Goal: Information Seeking & Learning: Learn about a topic

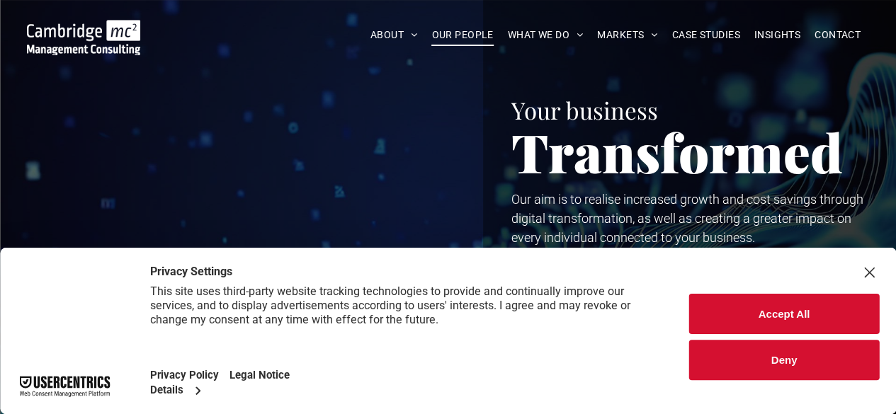
click at [447, 34] on span "OUR PEOPLE" at bounding box center [462, 35] width 62 height 22
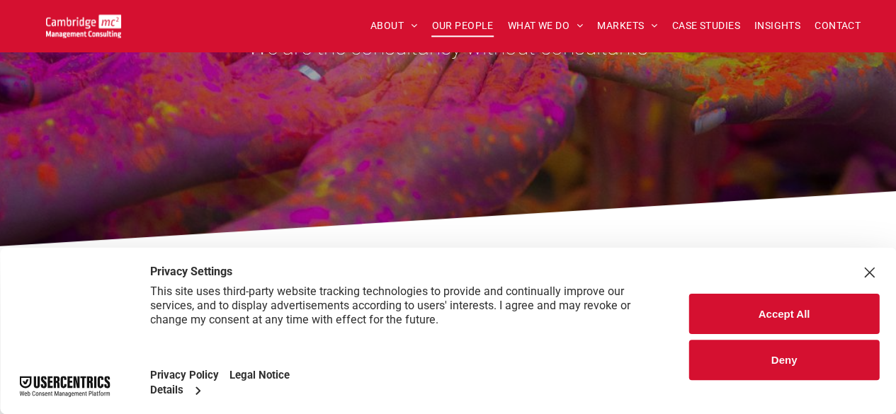
scroll to position [283, 0]
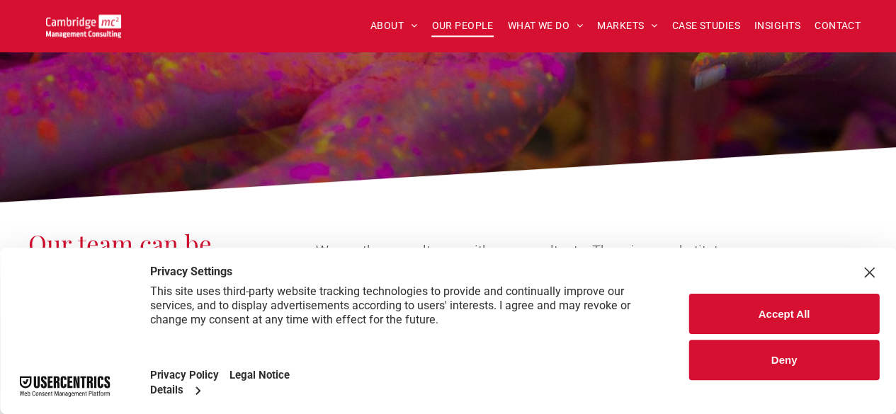
click at [772, 308] on button "Accept All" at bounding box center [784, 314] width 190 height 40
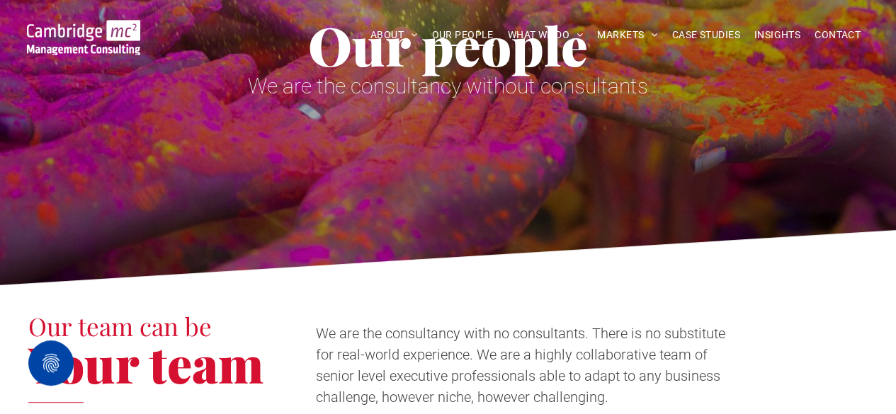
scroll to position [0, 0]
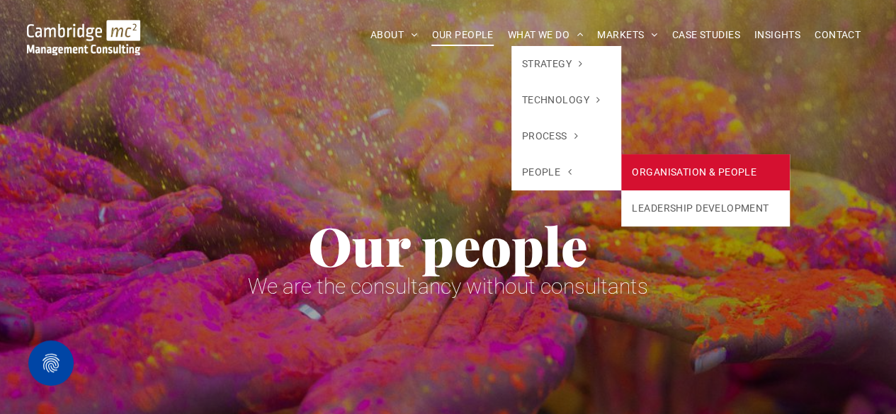
click at [698, 175] on link "ORGANISATION & PEOPLE" at bounding box center [705, 172] width 169 height 36
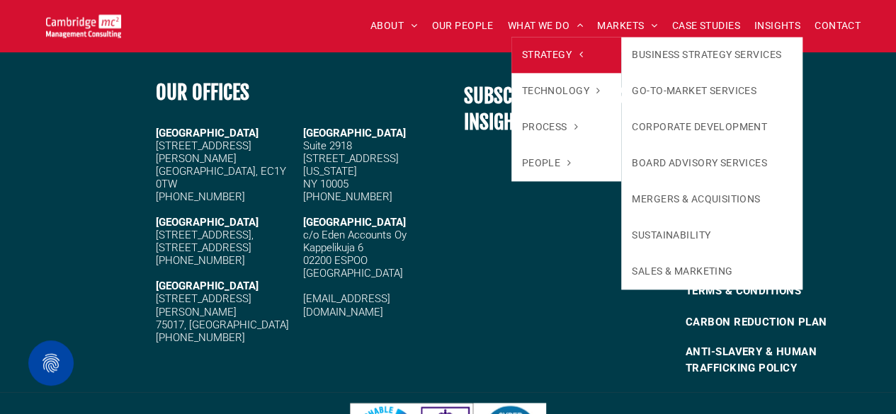
scroll to position [3696, 0]
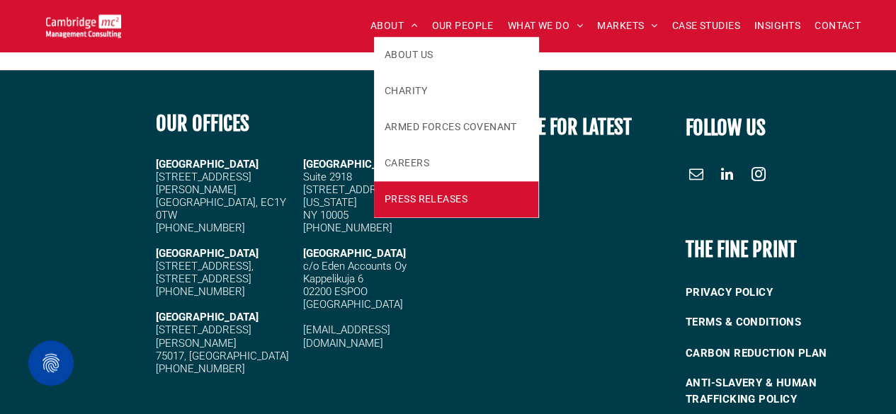
click at [421, 203] on span "PRESS RELEASES" at bounding box center [426, 199] width 83 height 15
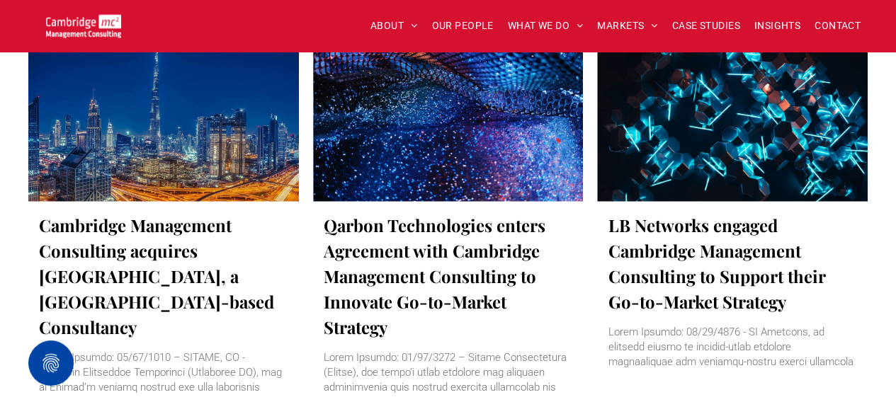
scroll to position [1842, 0]
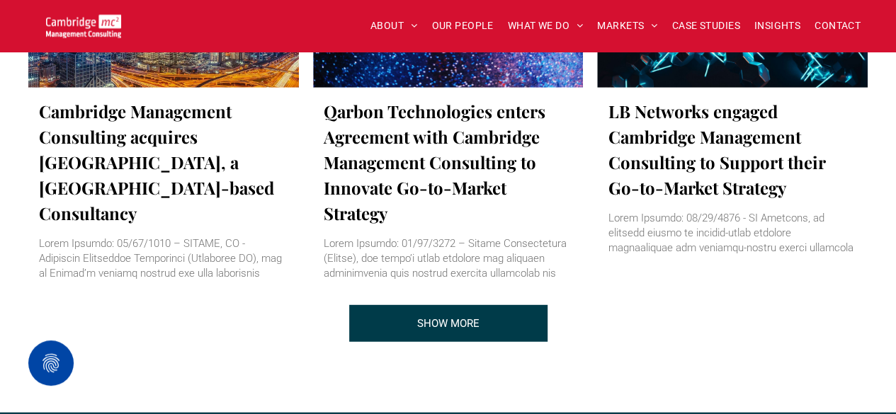
click at [474, 327] on span "SHOW MORE" at bounding box center [448, 323] width 62 height 35
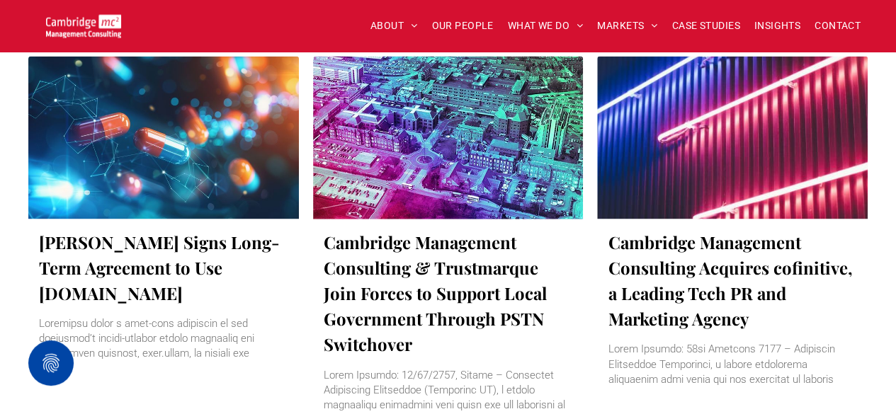
scroll to position [992, 0]
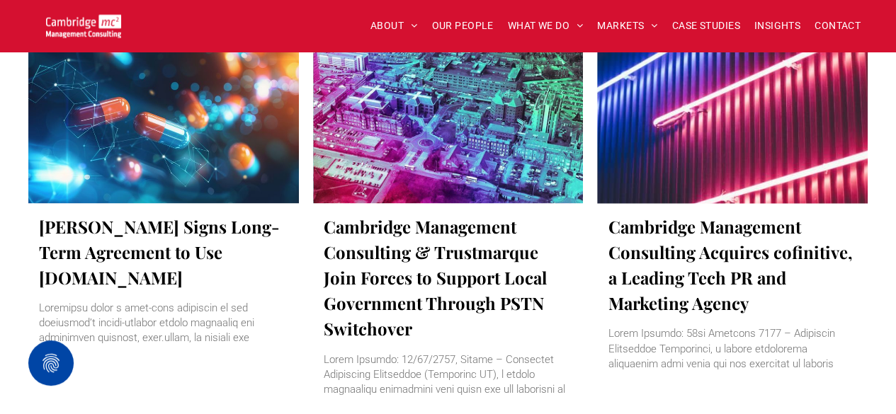
click at [665, 268] on link "Cambridge Management Consulting Acquires cofinitive, a Leading Tech PR and Mark…" at bounding box center [732, 265] width 249 height 102
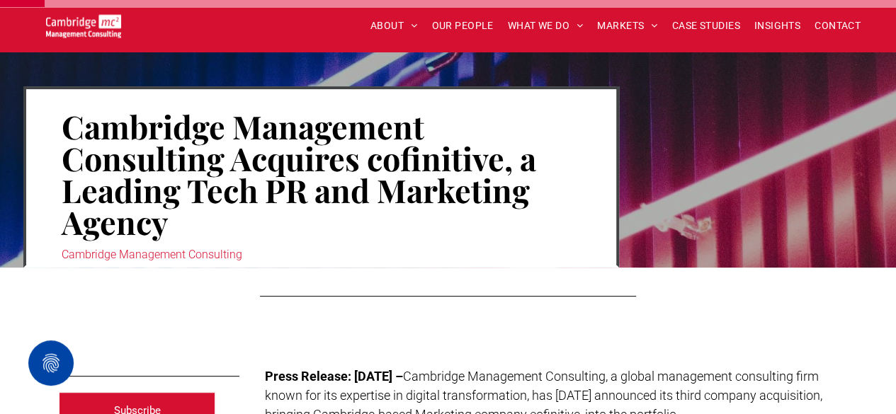
scroll to position [71, 0]
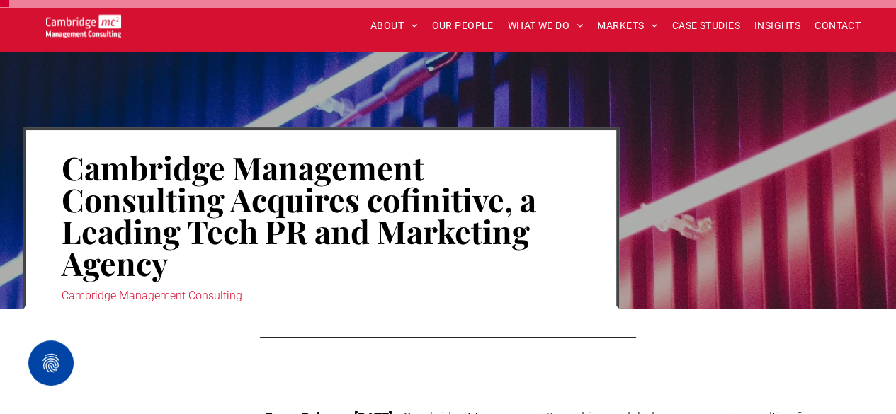
click at [432, 196] on h1 "Cambridge Management Consulting Acquires cofinitive, a Leading Tech PR and Mark…" at bounding box center [321, 215] width 519 height 130
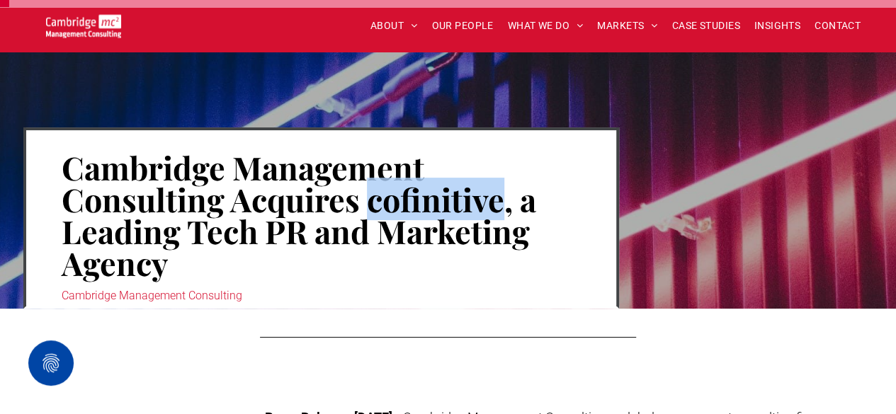
click at [432, 196] on h1 "Cambridge Management Consulting Acquires cofinitive, a Leading Tech PR and Mark…" at bounding box center [321, 215] width 519 height 130
copy h1 "cofinitive"
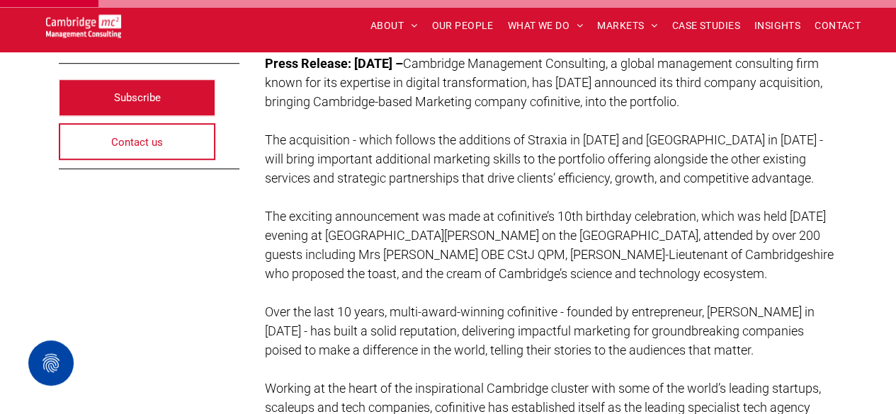
scroll to position [354, 0]
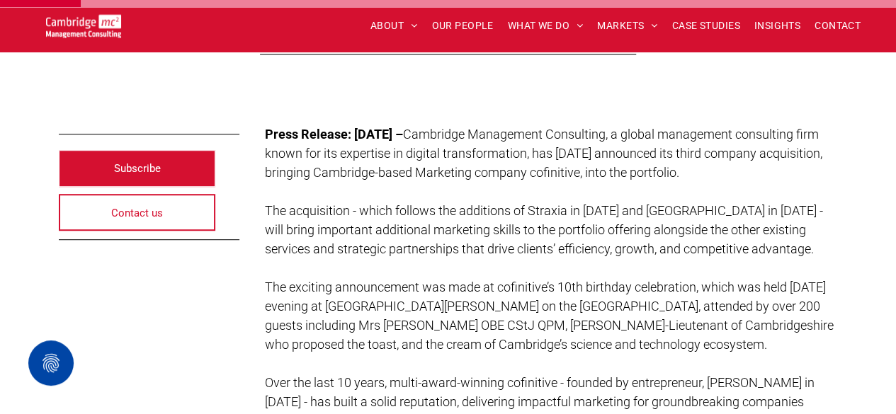
drag, startPoint x: 354, startPoint y: 134, endPoint x: 479, endPoint y: 133, distance: 124.7
click at [403, 133] on strong "Press Release: 29th November 2024 –" at bounding box center [334, 134] width 138 height 15
copy strong "29th November 2024"
drag, startPoint x: 642, startPoint y: 210, endPoint x: 701, endPoint y: 209, distance: 58.8
click at [701, 209] on span "The acquisition - which follows the additions of Straxia in 2021 and Blue Creek…" at bounding box center [544, 229] width 558 height 53
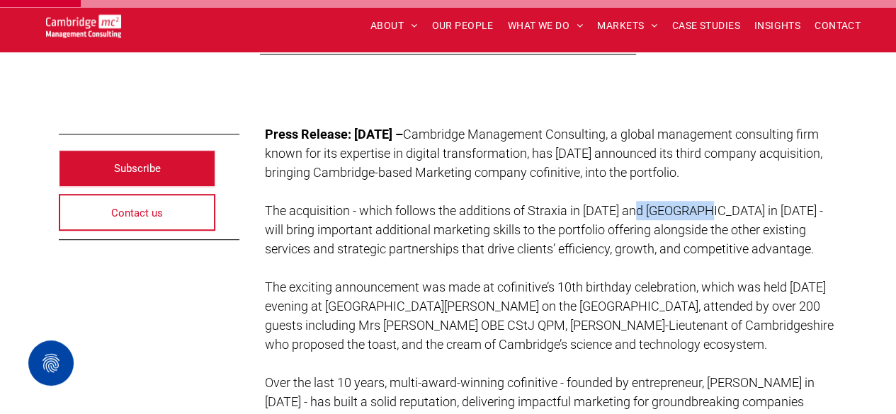
copy span "Blue Creek"
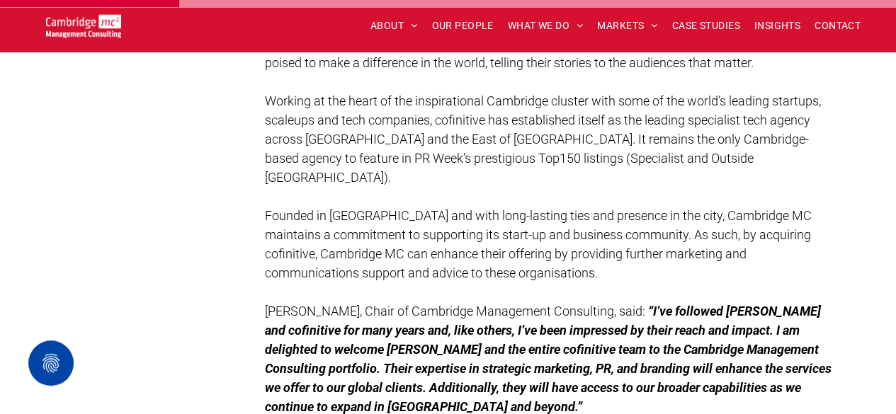
scroll to position [779, 0]
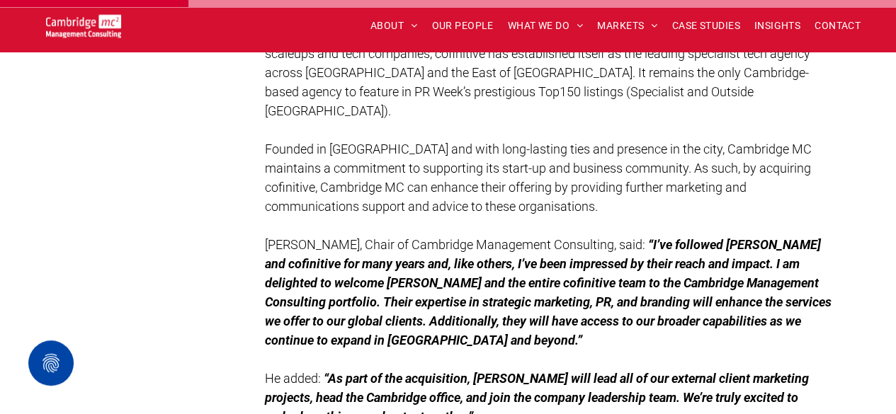
click at [534, 242] on strong "“I’ve followed Faye and cofinitive for many years and, like others, I’ve been i…" at bounding box center [548, 292] width 567 height 111
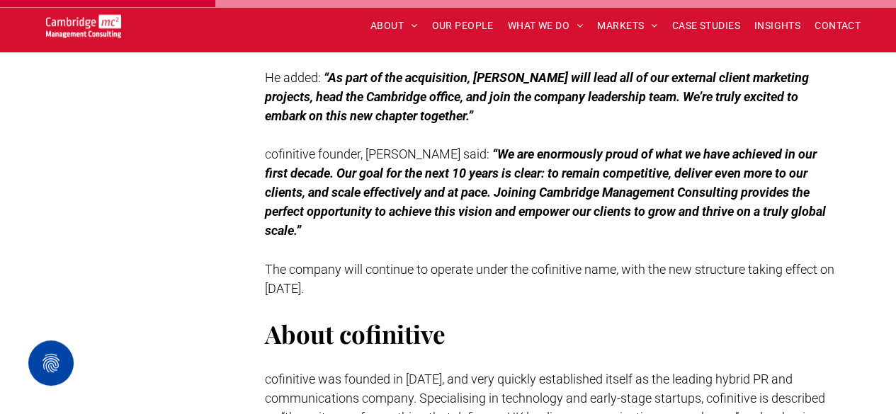
scroll to position [1133, 0]
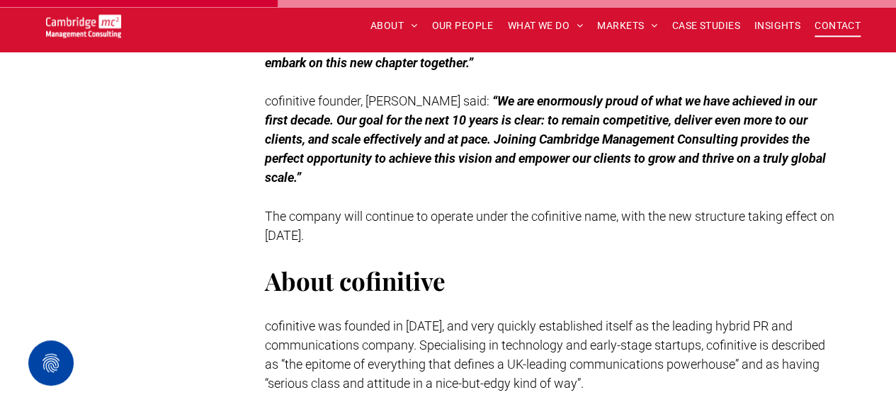
click at [815, 28] on span "CONTACT" at bounding box center [838, 26] width 46 height 22
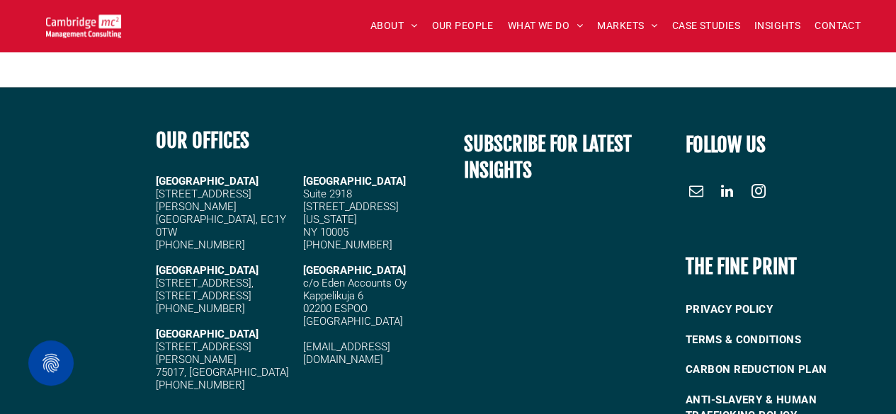
scroll to position [1488, 0]
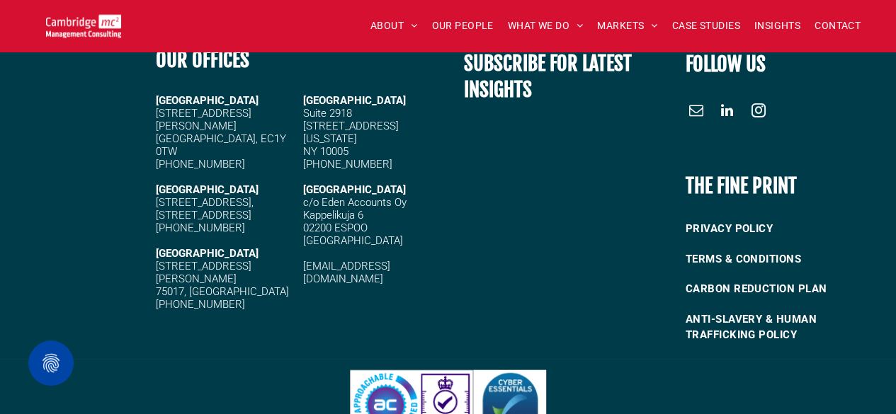
click at [270, 331] on div "OUR OFFICES [GEOGRAPHIC_DATA][STREET_ADDRESS] [PHONE_NUMBER] [STREET_ADDRESS][P…" at bounding box center [298, 194] width 299 height 322
click at [5, 191] on div at bounding box center [74, 194] width 149 height 322
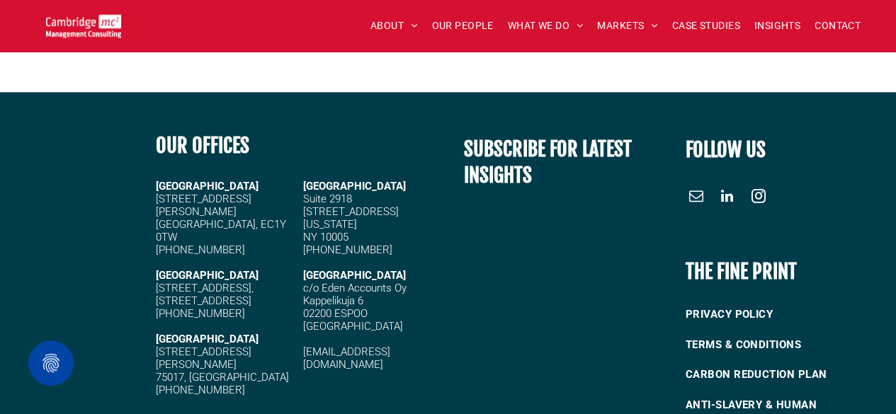
scroll to position [1346, 0]
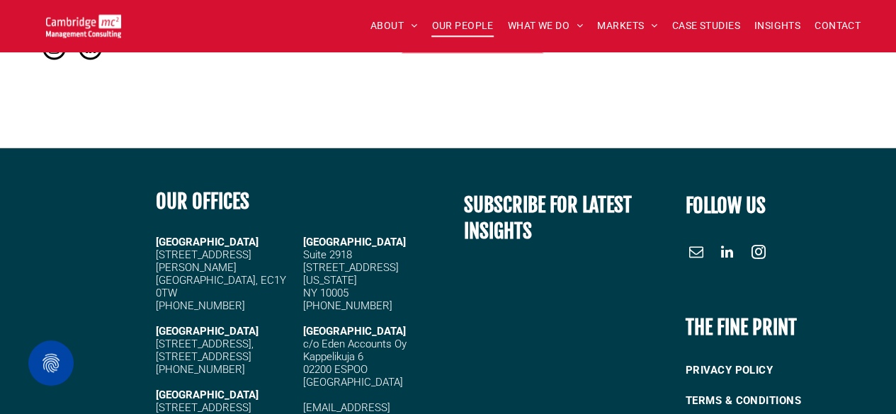
click at [470, 26] on span "OUR PEOPLE" at bounding box center [462, 26] width 62 height 22
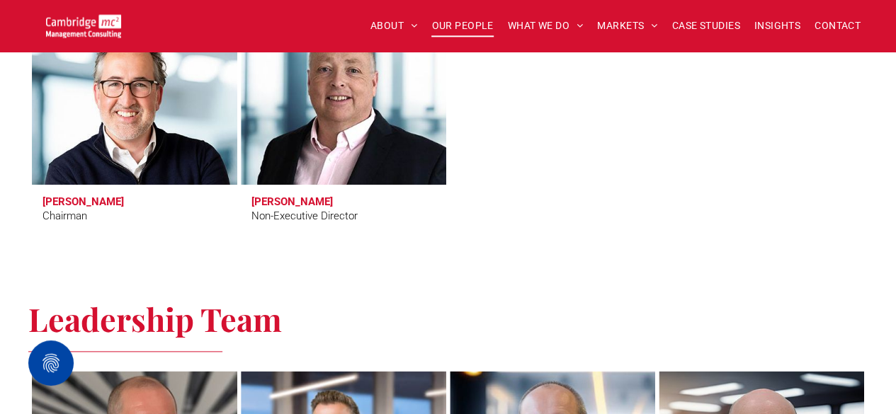
scroll to position [638, 0]
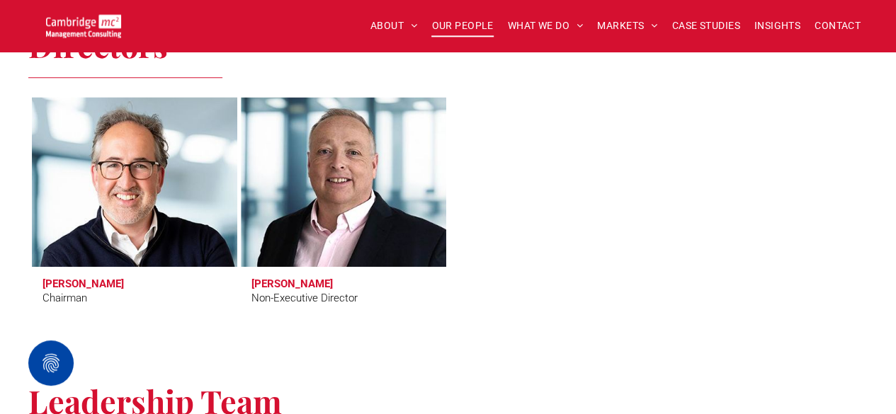
click at [82, 285] on h3 "Tim Passingham" at bounding box center [83, 284] width 81 height 13
click at [127, 213] on link at bounding box center [134, 182] width 217 height 180
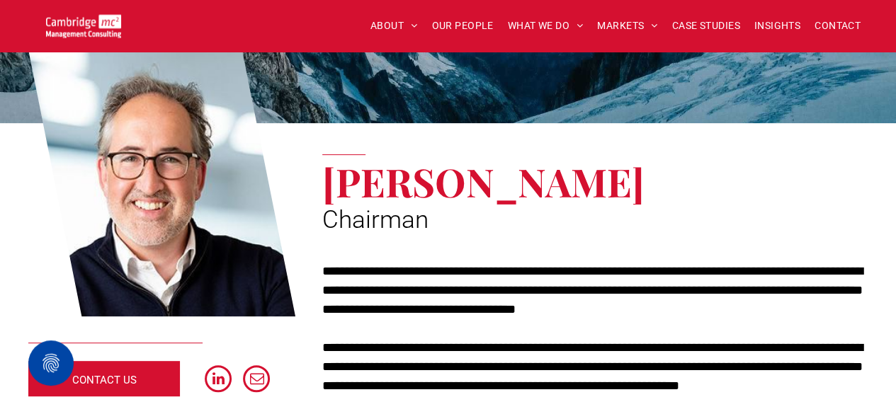
scroll to position [213, 0]
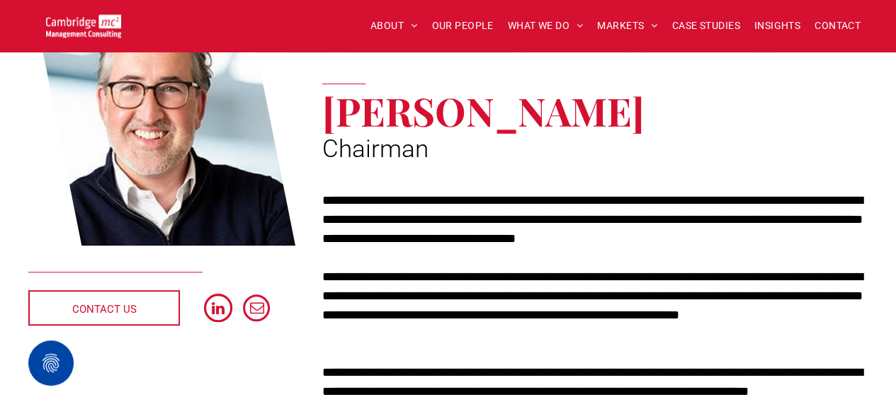
click at [225, 304] on span "linkedin" at bounding box center [218, 308] width 28 height 28
click at [251, 305] on span "email" at bounding box center [256, 308] width 28 height 28
drag, startPoint x: 622, startPoint y: 118, endPoint x: 324, endPoint y: 111, distance: 298.3
click at [324, 111] on h1 "Tim Passingham" at bounding box center [594, 110] width 545 height 39
copy span "Tim Passingham"
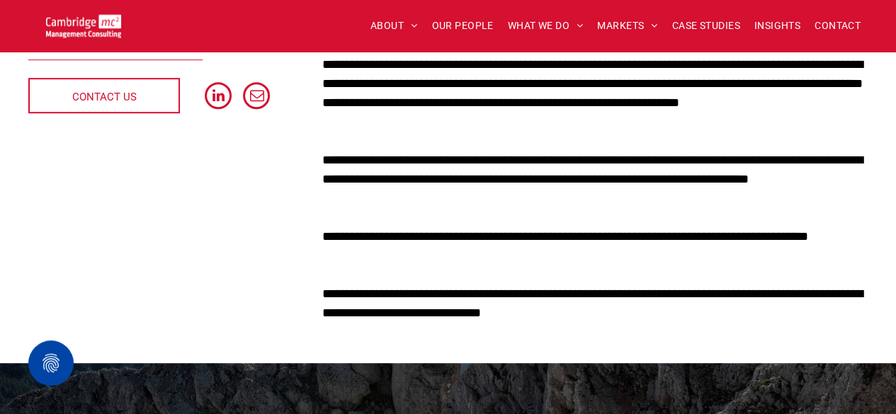
scroll to position [354, 0]
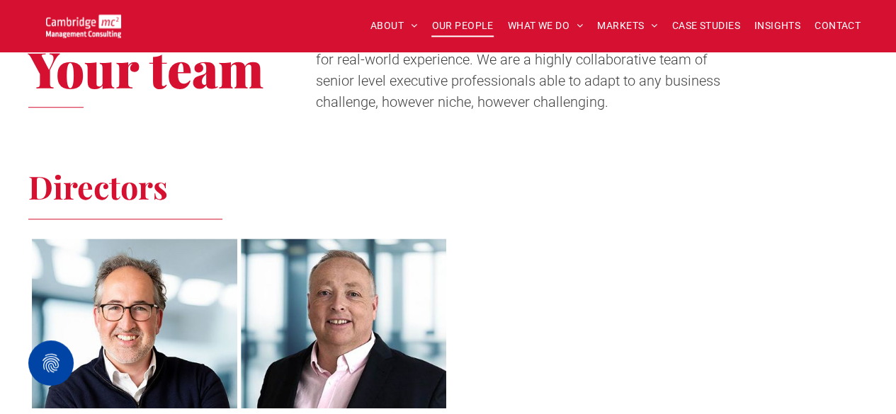
scroll to position [567, 0]
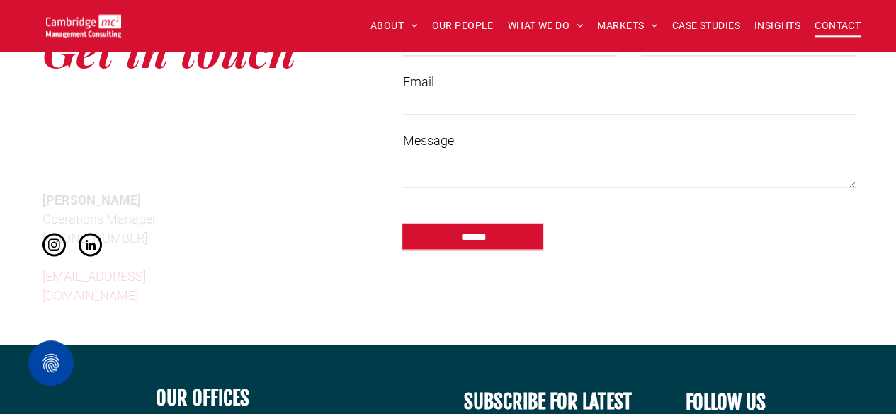
scroll to position [992, 0]
